Goal: Navigation & Orientation: Find specific page/section

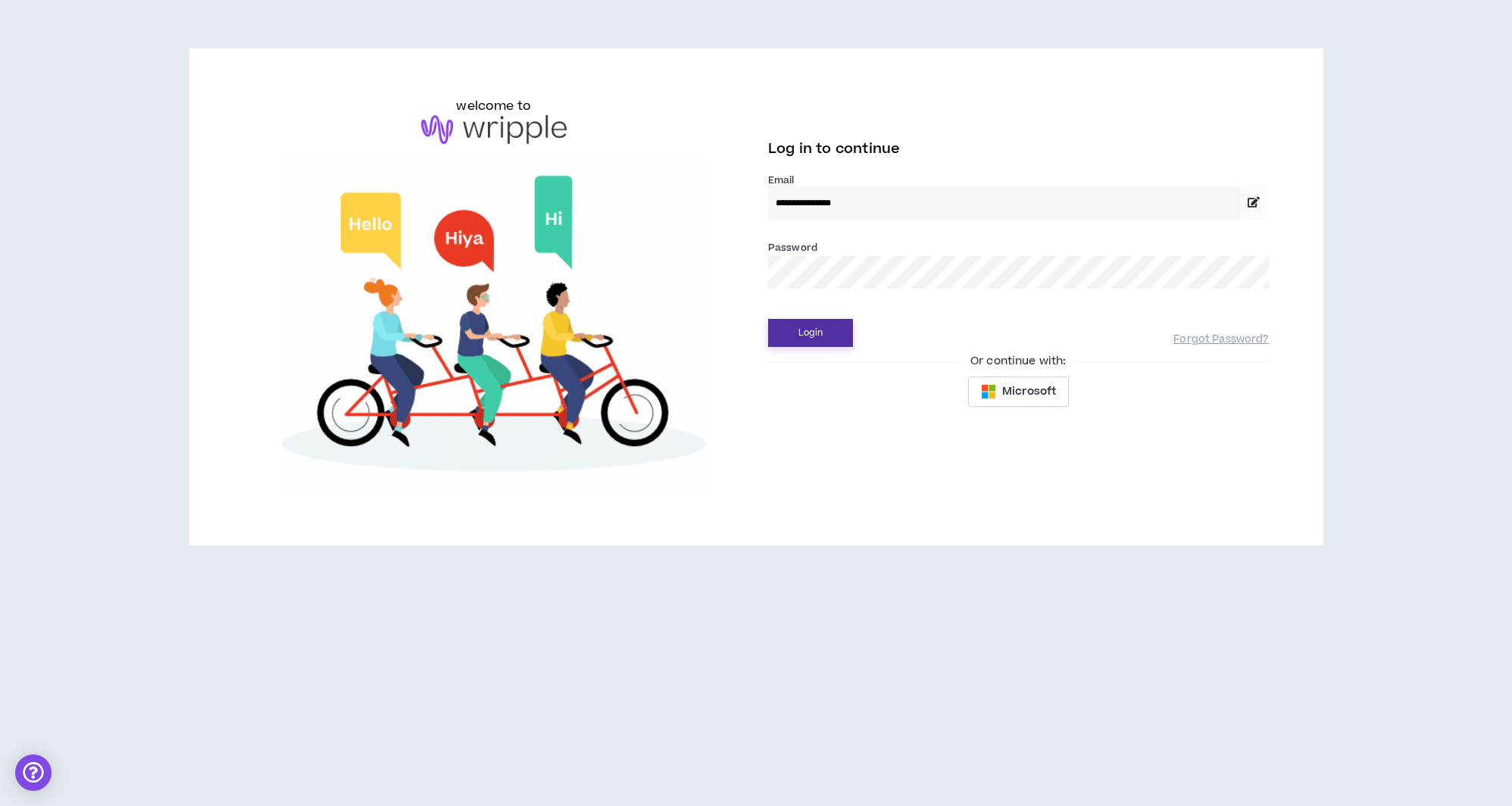
click at [798, 338] on button "Login" at bounding box center [810, 333] width 85 height 28
